Goal: Download file/media

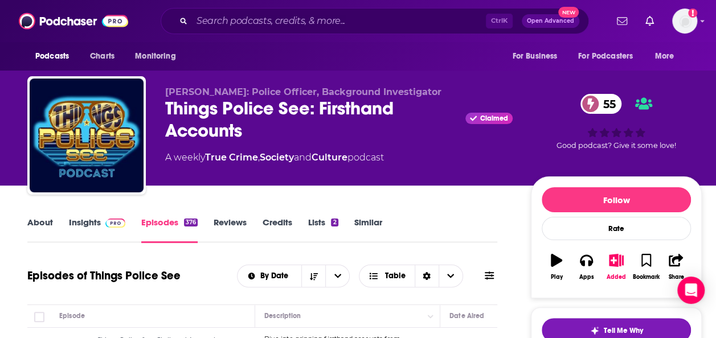
click at [265, 31] on div "Ctrl K Open Advanced New" at bounding box center [375, 21] width 428 height 26
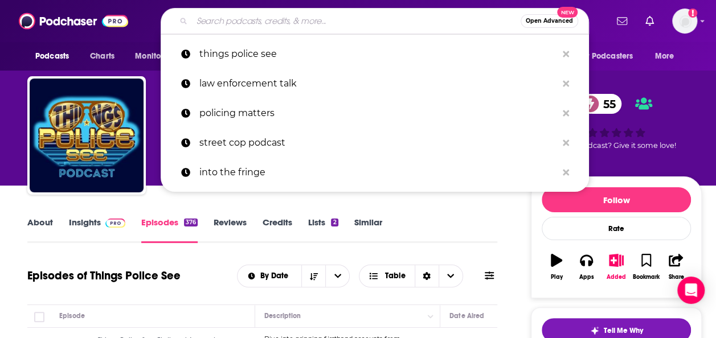
click at [264, 26] on input "Search podcasts, credits, & more..." at bounding box center [356, 21] width 329 height 18
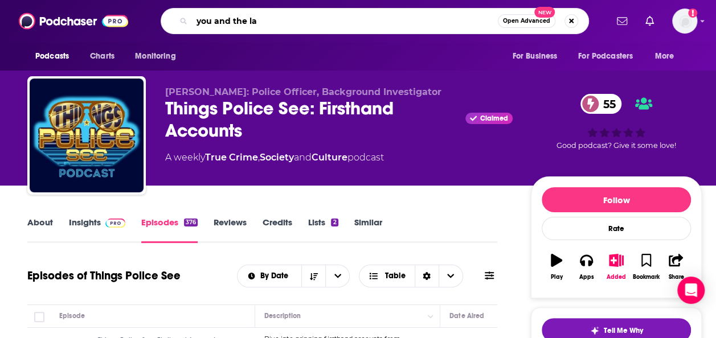
type input "you and the law"
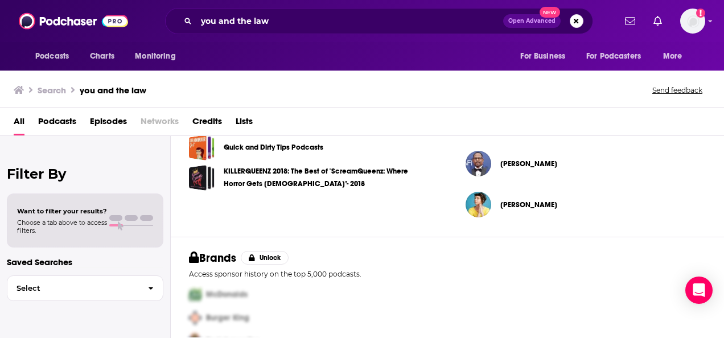
scroll to position [435, 0]
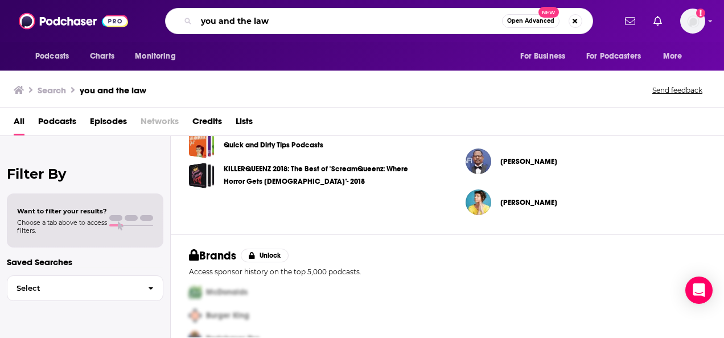
drag, startPoint x: 278, startPoint y: 24, endPoint x: 163, endPoint y: -2, distance: 118.0
click at [163, 0] on html "Podcasts Charts Monitoring you and the law Open Advanced New For Business For P…" at bounding box center [362, 169] width 724 height 338
type input "blue grit"
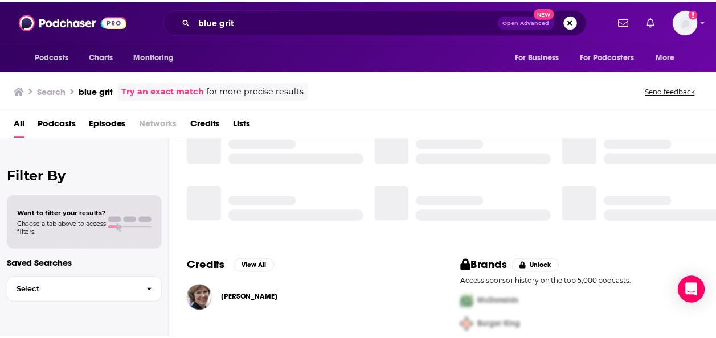
scroll to position [293, 0]
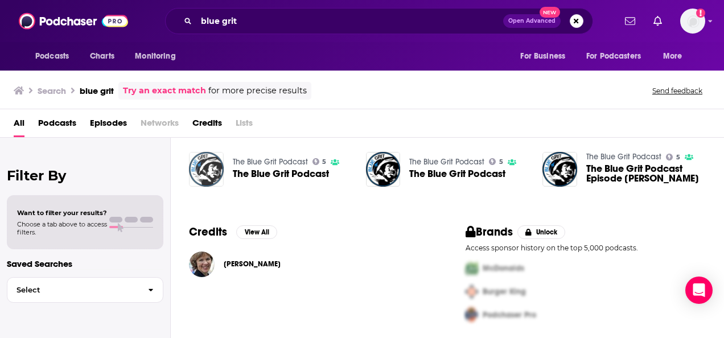
click at [208, 167] on img "The Blue Grit Podcast" at bounding box center [206, 169] width 35 height 35
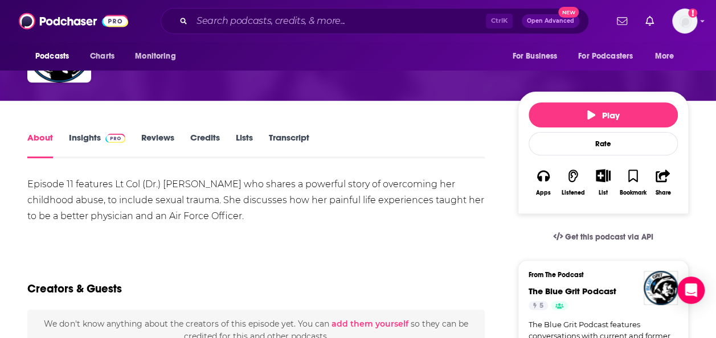
scroll to position [116, 0]
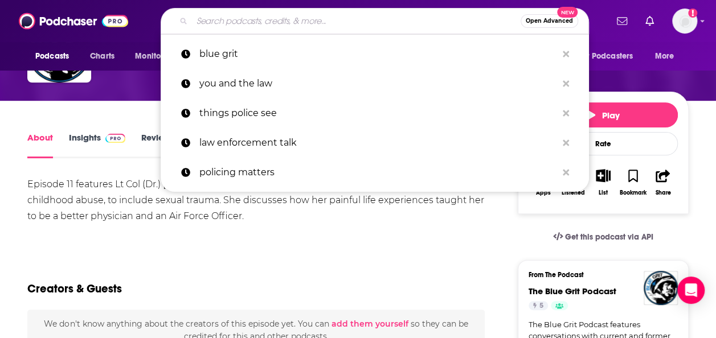
click at [220, 19] on input "Search podcasts, credits, & more..." at bounding box center [356, 21] width 329 height 18
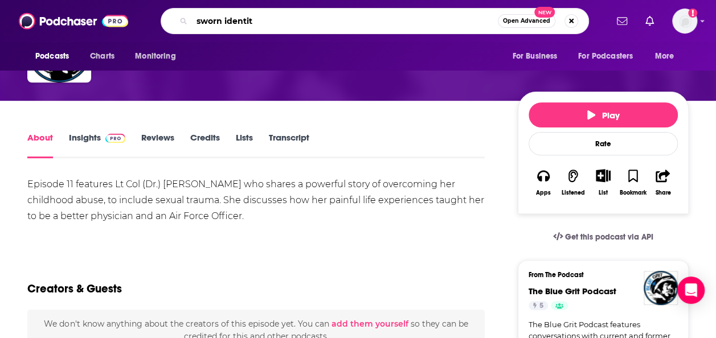
type input "sworn identity"
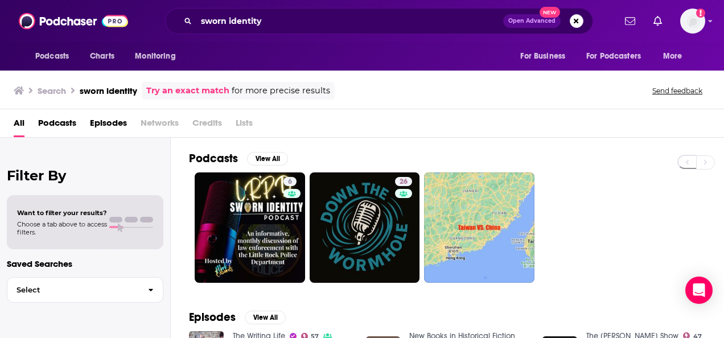
click at [114, 118] on span "Episodes" at bounding box center [108, 125] width 37 height 23
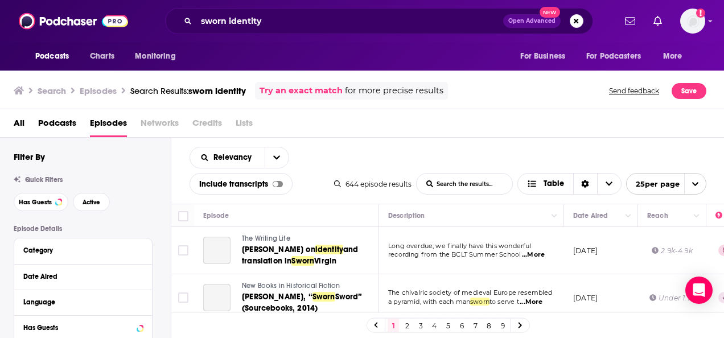
click at [49, 112] on div "All Podcasts Episodes Networks Credits Lists" at bounding box center [362, 123] width 725 height 28
click at [39, 124] on span "Podcasts" at bounding box center [57, 125] width 38 height 23
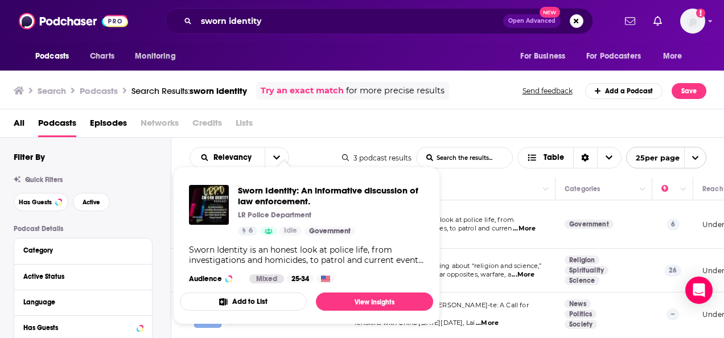
click at [266, 220] on p "LR Police Department" at bounding box center [274, 215] width 73 height 9
click at [261, 202] on span "Sworn Identity: An informative discussion of law enforcement." at bounding box center [331, 196] width 186 height 22
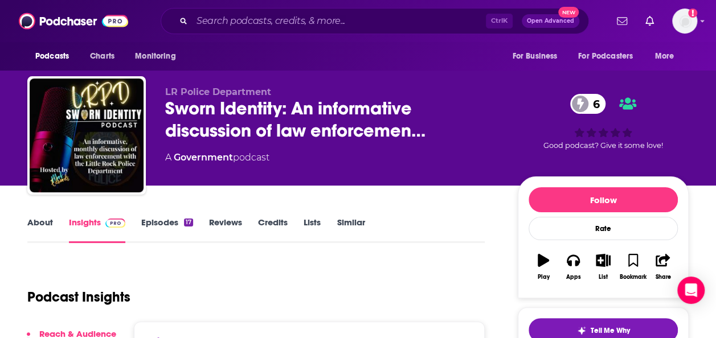
click at [173, 224] on link "Episodes 17" at bounding box center [167, 230] width 52 height 26
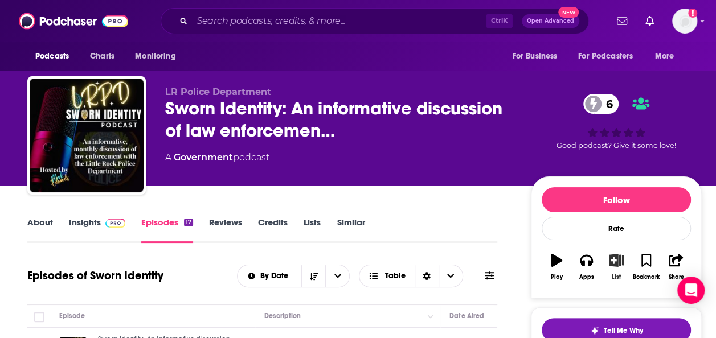
click at [621, 260] on icon "button" at bounding box center [616, 260] width 14 height 13
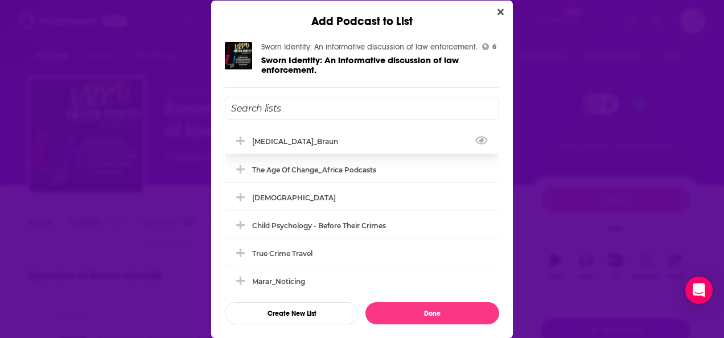
click at [309, 133] on div "[MEDICAL_DATA]_Braun" at bounding box center [362, 141] width 275 height 25
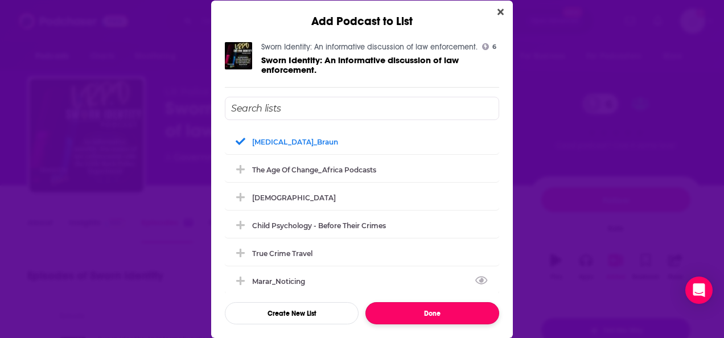
click at [431, 312] on button "Done" at bounding box center [433, 313] width 134 height 22
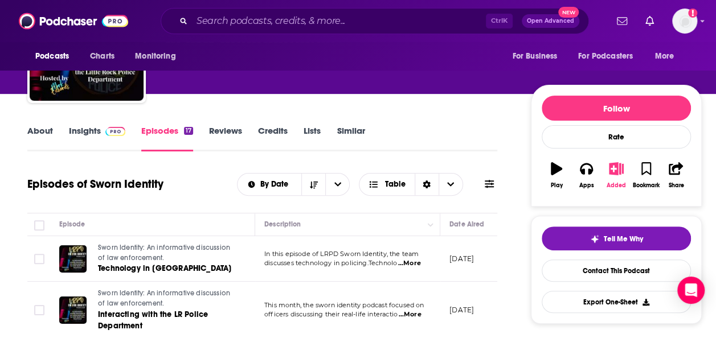
scroll to position [92, 0]
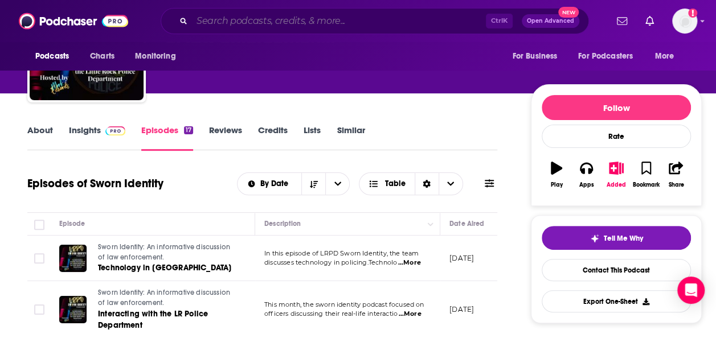
click at [286, 27] on input "Search podcasts, credits, & more..." at bounding box center [339, 21] width 294 height 18
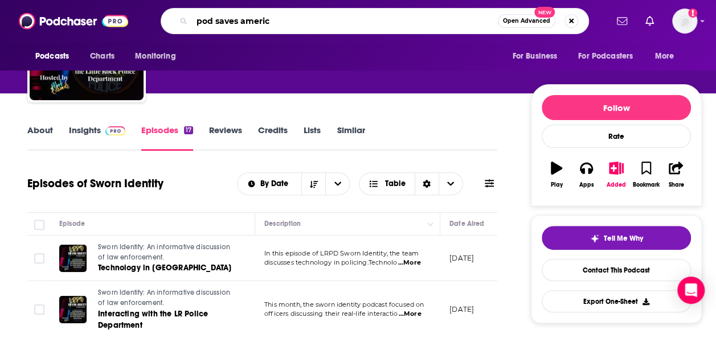
type input "pod saves america"
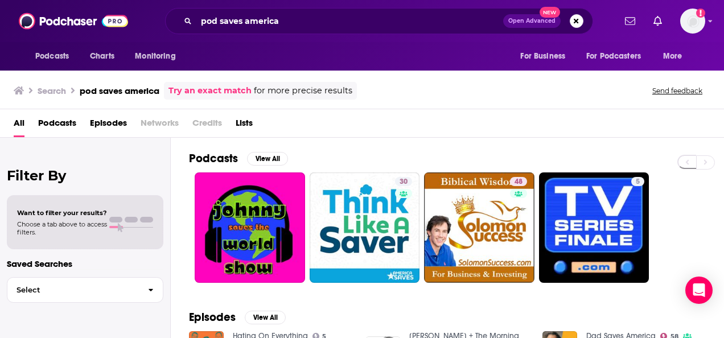
click at [64, 123] on span "Podcasts" at bounding box center [57, 125] width 38 height 23
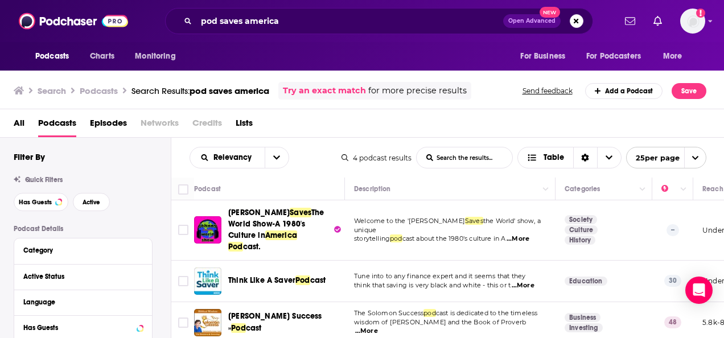
scroll to position [46, 0]
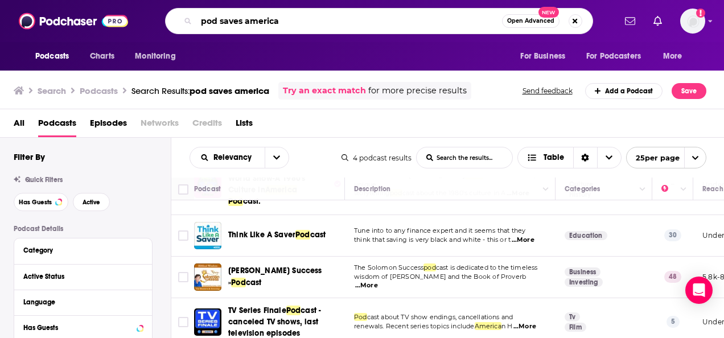
drag, startPoint x: 320, startPoint y: 24, endPoint x: 147, endPoint y: 9, distance: 173.8
click at [147, 9] on div "pod saves america Open Advanced New" at bounding box center [379, 21] width 472 height 26
type input "inside the fbi"
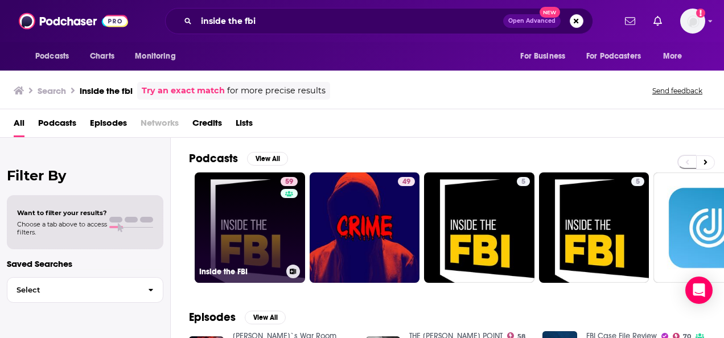
click at [275, 205] on link "59 Inside the FBI" at bounding box center [250, 228] width 110 height 110
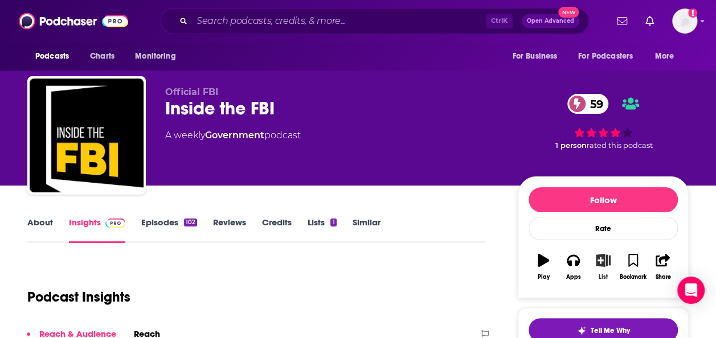
drag, startPoint x: 593, startPoint y: 256, endPoint x: 598, endPoint y: 263, distance: 8.2
click at [598, 263] on icon "button" at bounding box center [603, 260] width 14 height 13
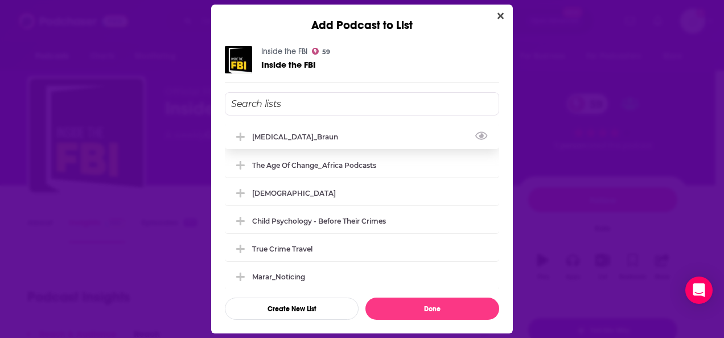
click at [341, 135] on div "[MEDICAL_DATA]_Braun" at bounding box center [362, 136] width 275 height 25
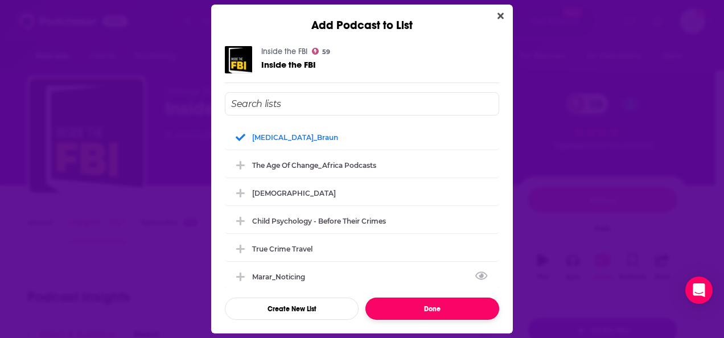
click at [424, 308] on button "Done" at bounding box center [433, 309] width 134 height 22
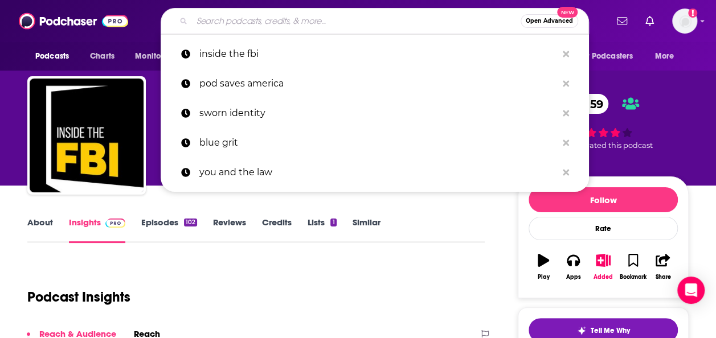
click at [265, 22] on input "Search podcasts, credits, & more..." at bounding box center [356, 21] width 329 height 18
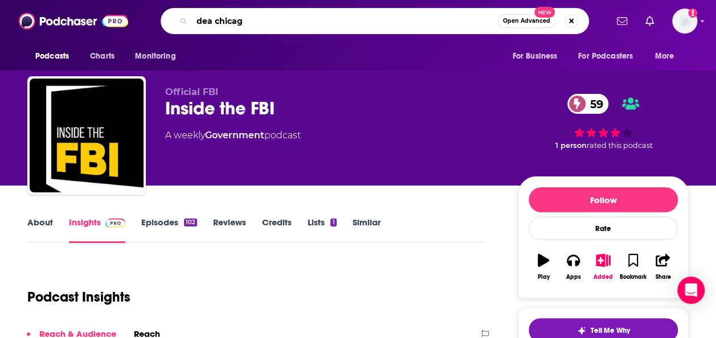
type input "dea chicago"
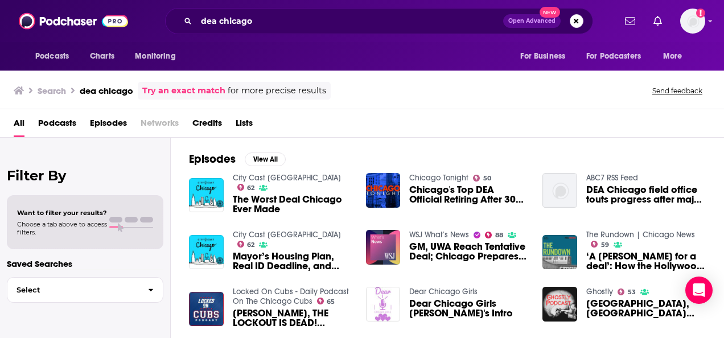
scroll to position [159, 0]
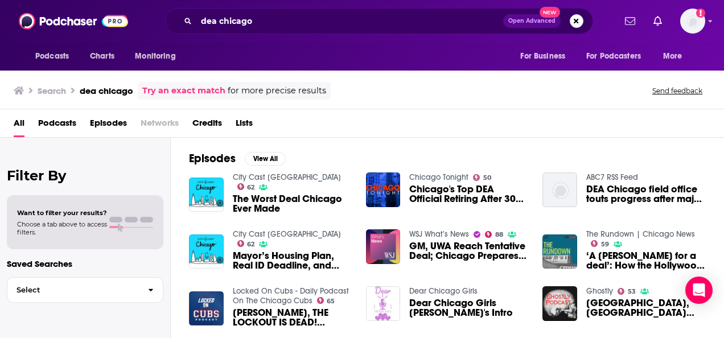
click at [96, 122] on span "Episodes" at bounding box center [108, 125] width 37 height 23
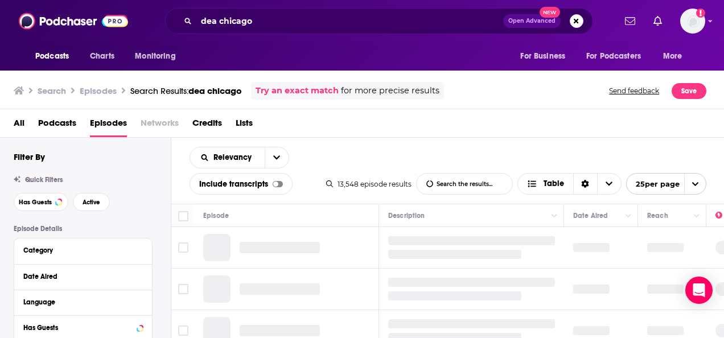
click at [50, 126] on span "Podcasts" at bounding box center [57, 125] width 38 height 23
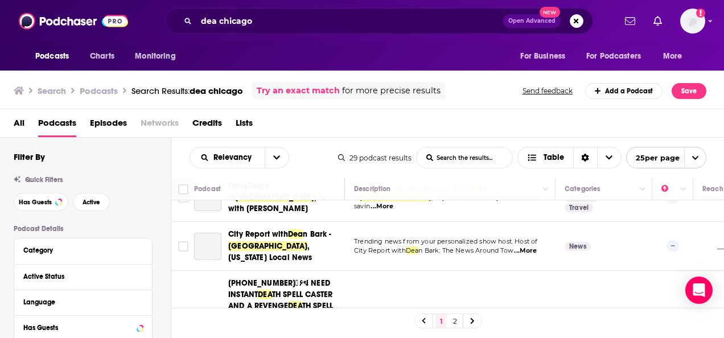
scroll to position [205, 0]
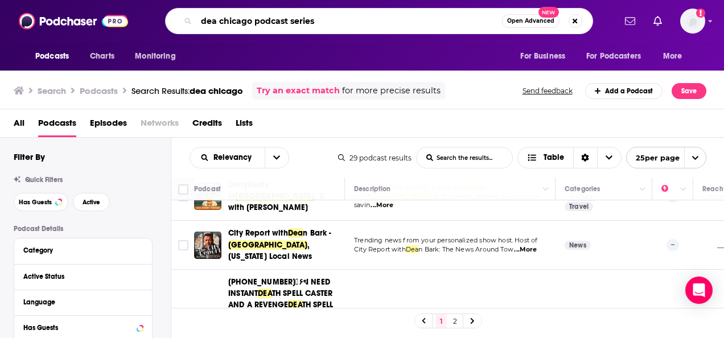
type input "dea chicago podcast series"
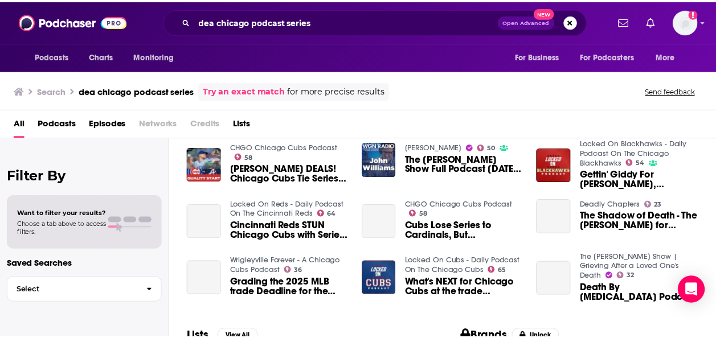
scroll to position [193, 0]
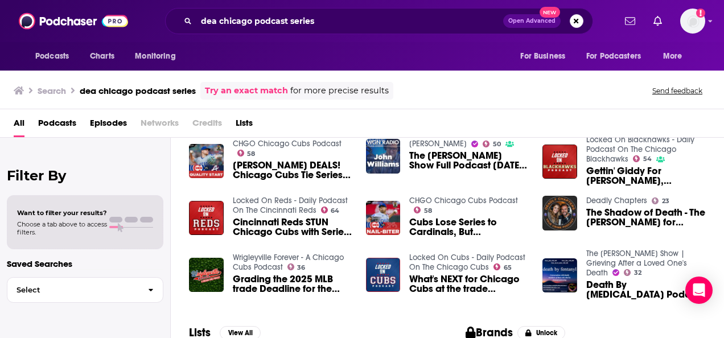
click at [54, 125] on span "Podcasts" at bounding box center [57, 125] width 38 height 23
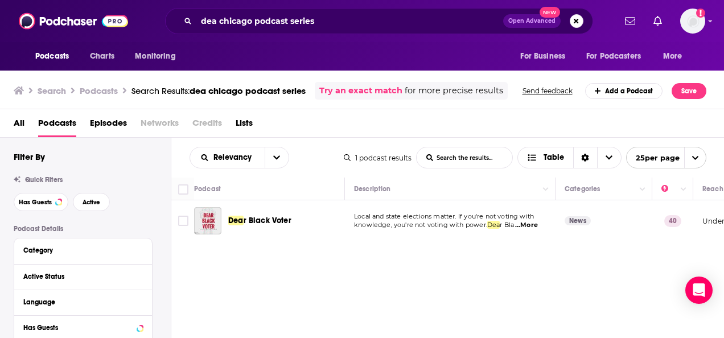
click at [65, 126] on span "Podcasts" at bounding box center [57, 125] width 38 height 23
click at [705, 29] on div "Logged in as SusanHershberg" at bounding box center [693, 21] width 25 height 25
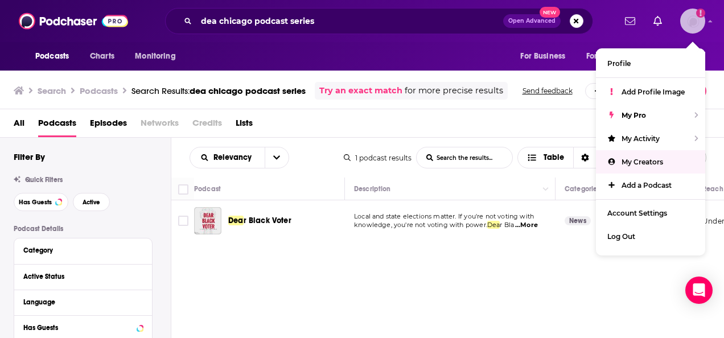
click at [628, 158] on span "My Creators" at bounding box center [643, 162] width 42 height 9
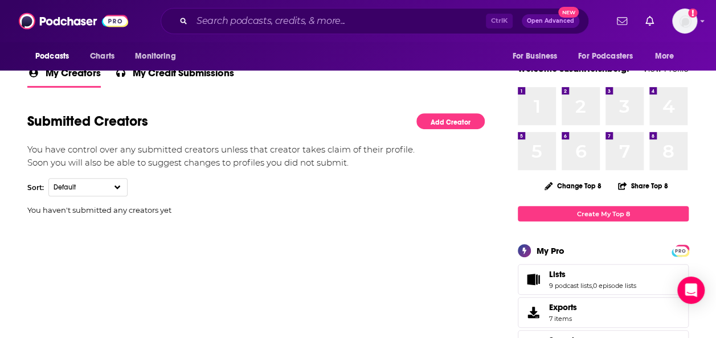
scroll to position [191, 0]
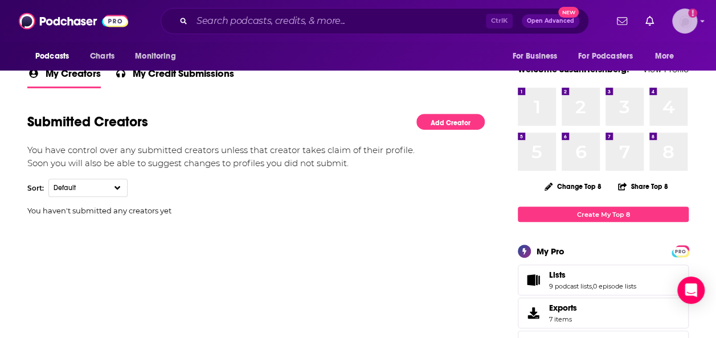
click at [688, 10] on img "Logged in as SusanHershberg" at bounding box center [684, 21] width 25 height 25
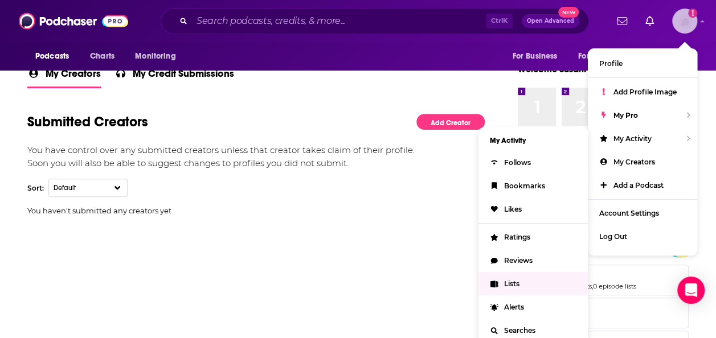
click at [519, 276] on link "Lists" at bounding box center [532, 283] width 109 height 23
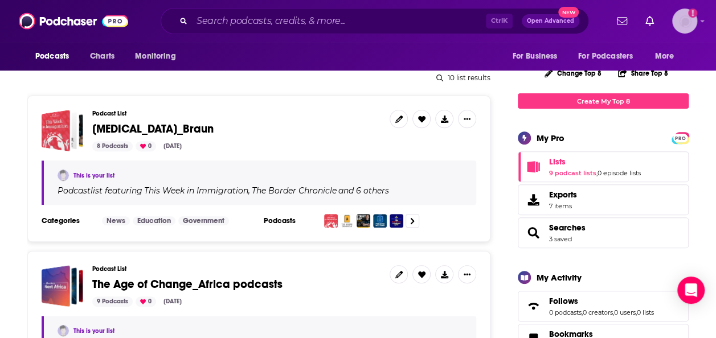
scroll to position [144, 0]
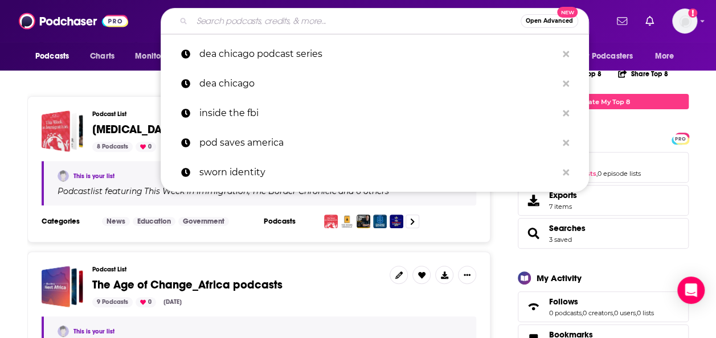
click at [196, 29] on input "Search podcasts, credits, & more..." at bounding box center [356, 21] width 329 height 18
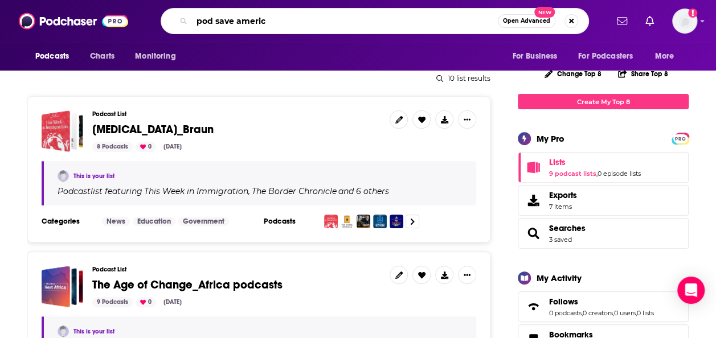
type input "pod save america"
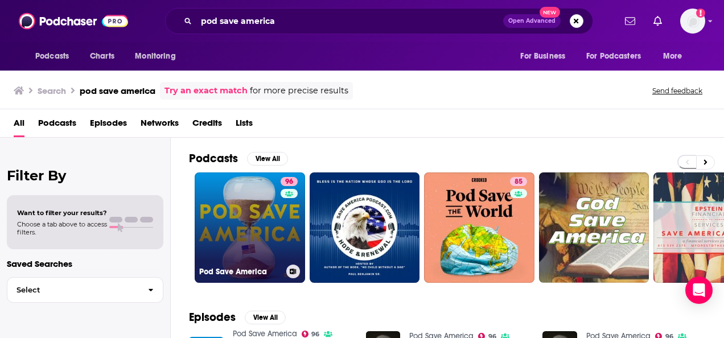
click at [261, 196] on link "96 Pod Save America" at bounding box center [250, 228] width 110 height 110
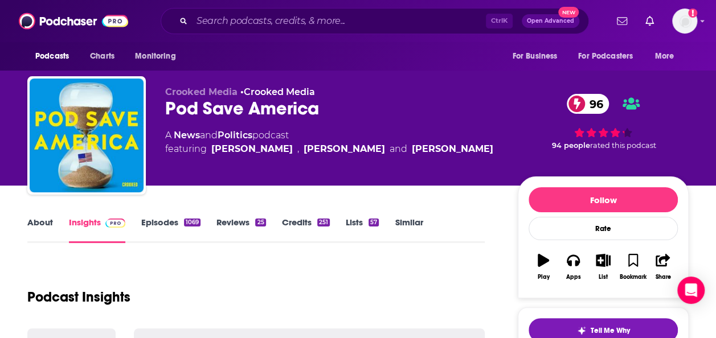
scroll to position [17, 0]
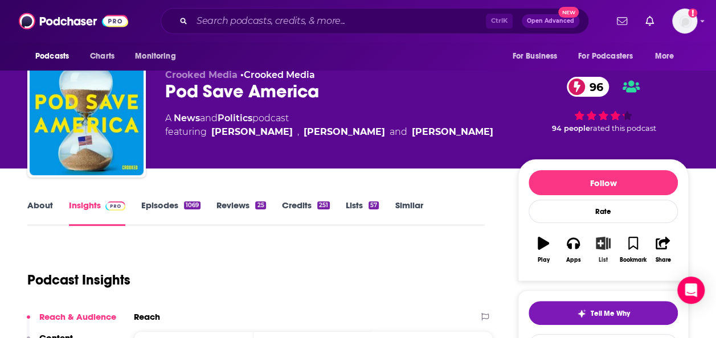
click at [605, 238] on icon "button" at bounding box center [603, 243] width 14 height 13
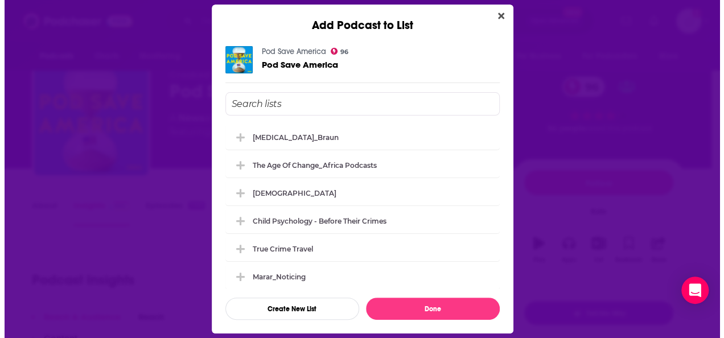
scroll to position [0, 0]
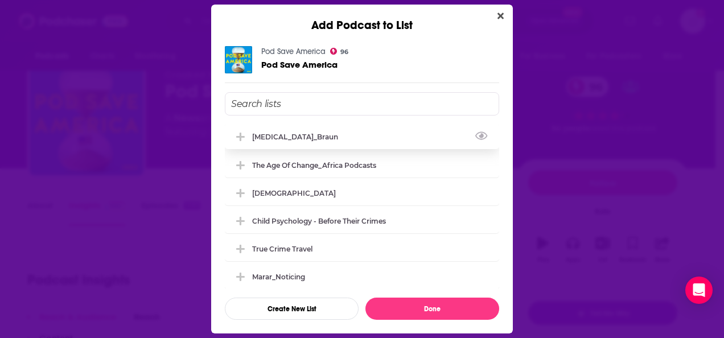
click at [277, 137] on div "[MEDICAL_DATA]_Braun" at bounding box center [298, 137] width 93 height 9
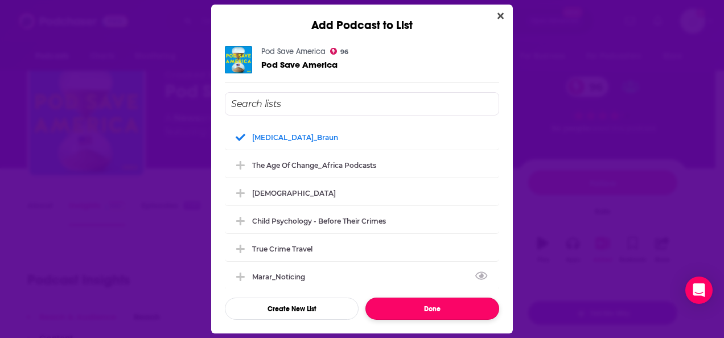
click at [392, 306] on button "Done" at bounding box center [433, 309] width 134 height 22
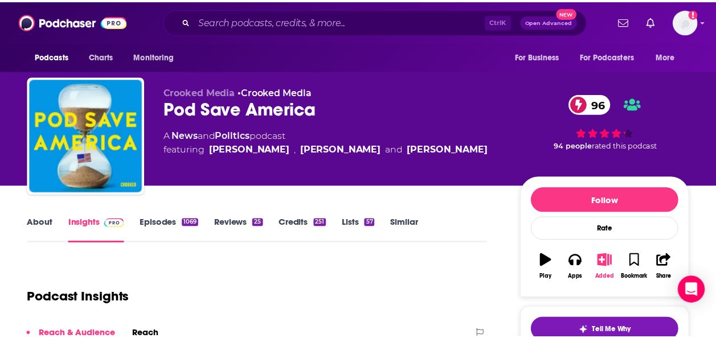
scroll to position [17, 0]
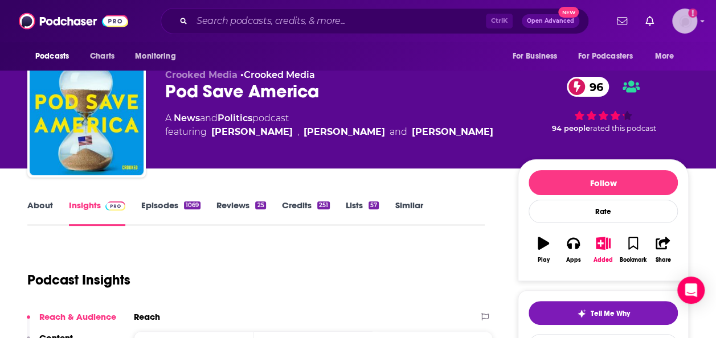
click at [690, 25] on img "Logged in as SusanHershberg" at bounding box center [684, 21] width 25 height 25
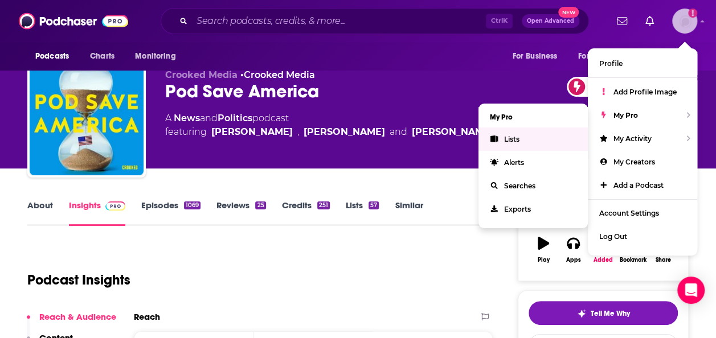
click at [526, 138] on link "Lists" at bounding box center [532, 139] width 109 height 23
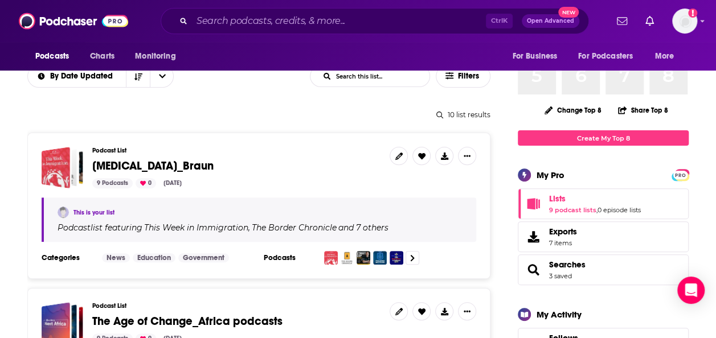
scroll to position [125, 0]
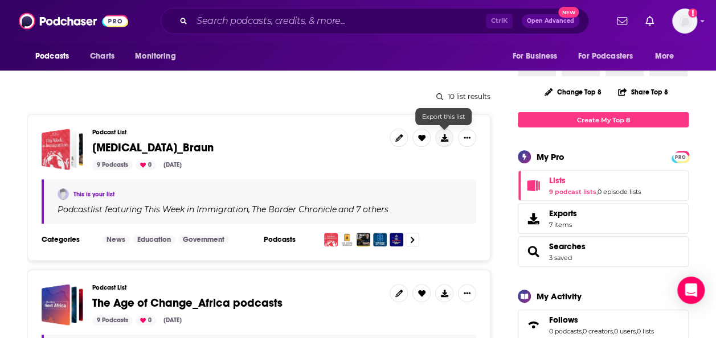
click at [447, 135] on icon at bounding box center [444, 137] width 7 height 7
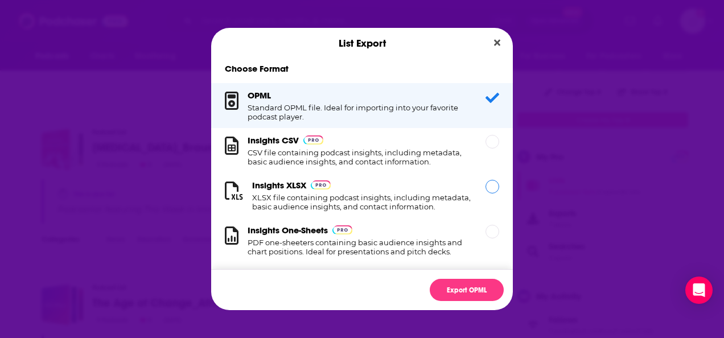
click at [323, 188] on img "Dialog" at bounding box center [321, 185] width 20 height 9
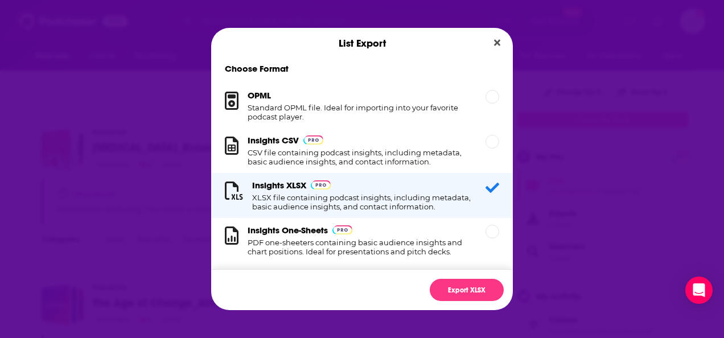
click at [452, 276] on div "Export XLSX" at bounding box center [362, 289] width 302 height 41
click at [444, 292] on button "Export XLSX" at bounding box center [467, 290] width 74 height 22
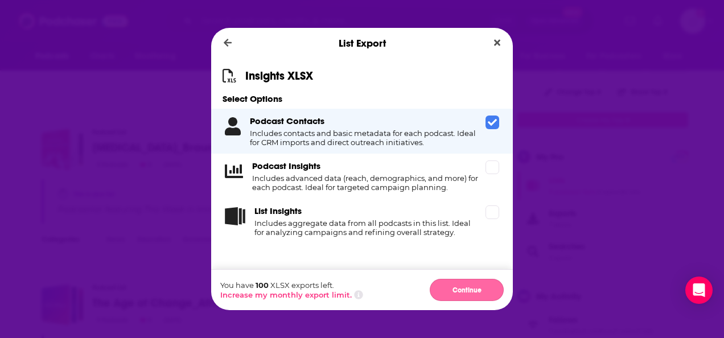
click at [476, 287] on button "Continue" at bounding box center [467, 290] width 74 height 22
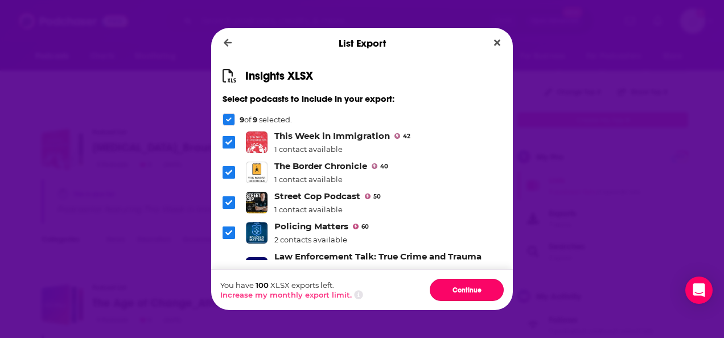
click at [476, 287] on button "Continue" at bounding box center [467, 290] width 74 height 22
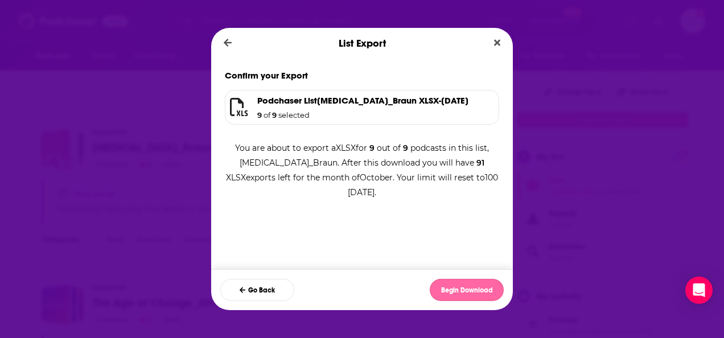
click at [472, 284] on button "Begin Download" at bounding box center [467, 290] width 74 height 22
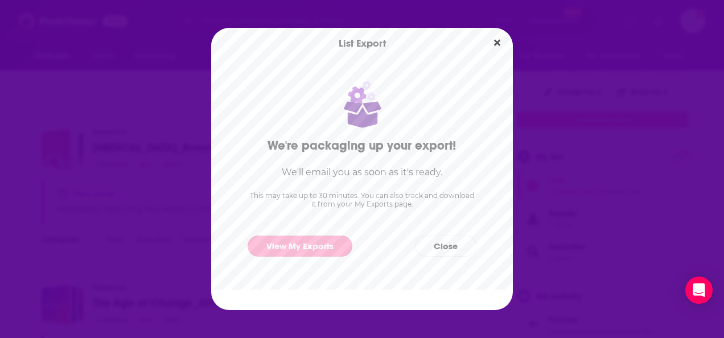
click at [311, 238] on link "View My Exports" at bounding box center [300, 246] width 105 height 21
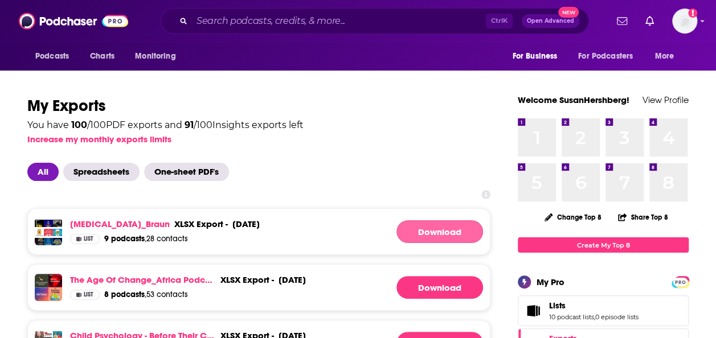
click at [436, 229] on link "Download" at bounding box center [439, 231] width 87 height 23
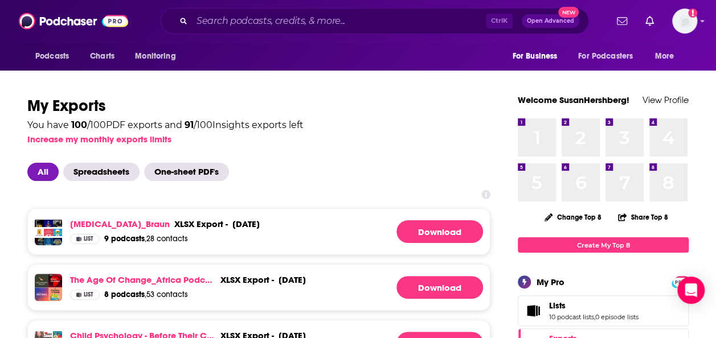
click at [404, 130] on div "You have 100 / 100 PDF exports and 91 / 100 Insights exports left Increase my m…" at bounding box center [258, 130] width 463 height 28
